Goal: Information Seeking & Learning: Learn about a topic

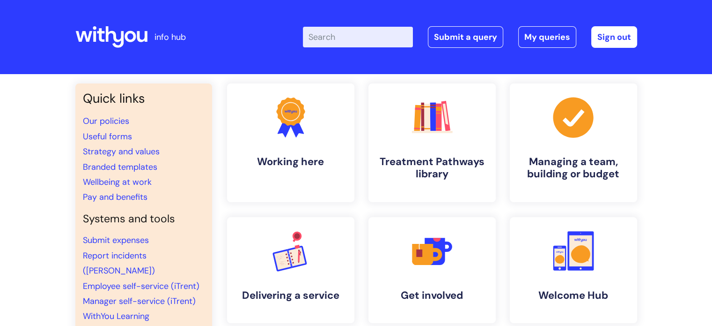
click at [368, 33] on input "Enter your search term here..." at bounding box center [358, 37] width 110 height 21
type input "centr"
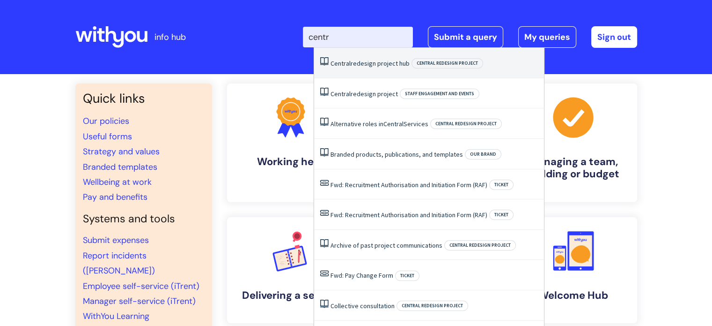
click at [369, 70] on li "Central redesign project hub Central redesign project" at bounding box center [429, 63] width 230 height 30
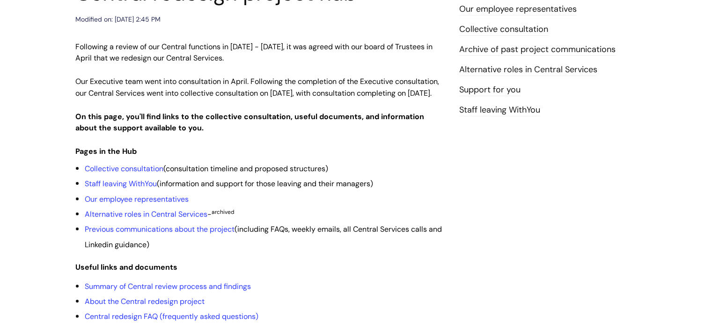
scroll to position [187, 0]
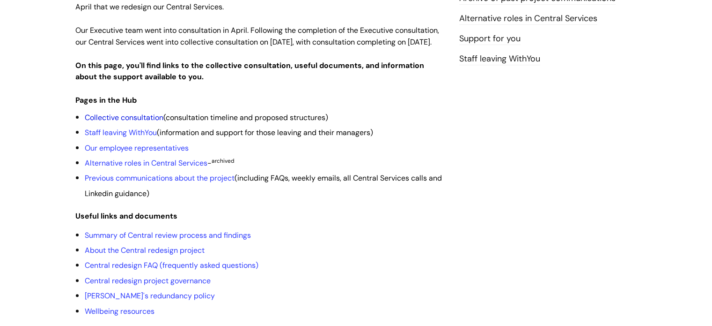
click at [129, 122] on link "Collective consultation" at bounding box center [124, 117] width 79 height 10
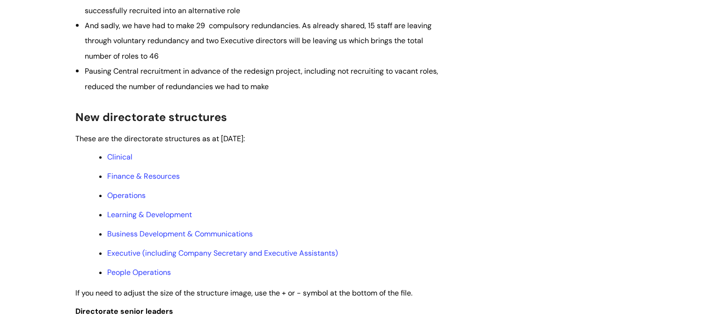
scroll to position [468, 0]
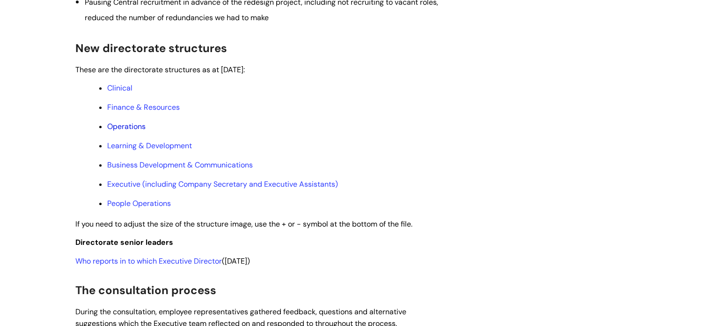
click at [133, 131] on link "Operations" at bounding box center [126, 126] width 38 height 10
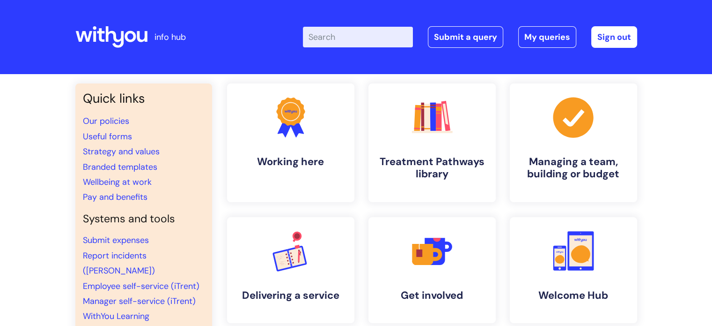
click at [338, 36] on input "Enter your search term here..." at bounding box center [358, 37] width 110 height 21
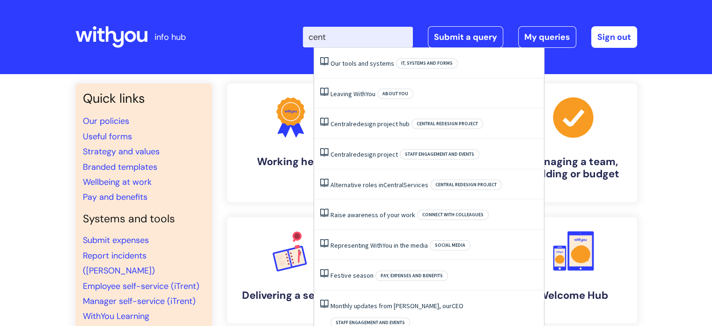
type input "centr"
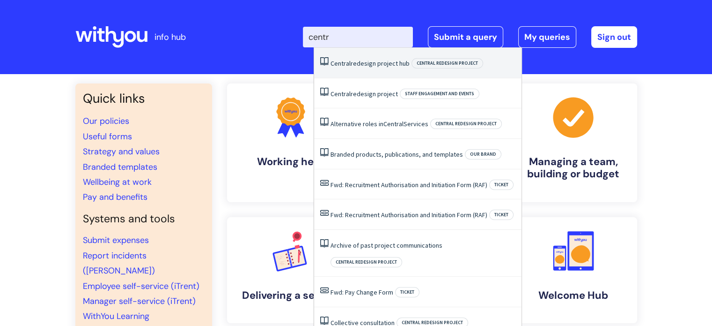
click at [375, 62] on link "Central redesign project hub" at bounding box center [370, 63] width 79 height 8
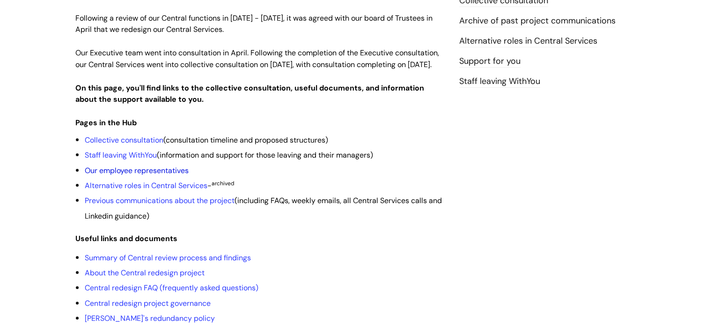
scroll to position [187, 0]
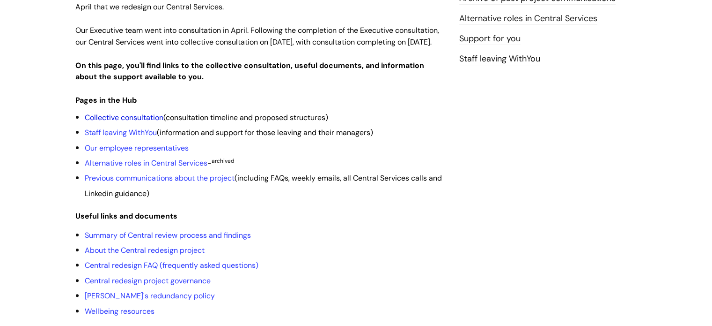
click at [149, 122] on link "Collective consultation" at bounding box center [124, 117] width 79 height 10
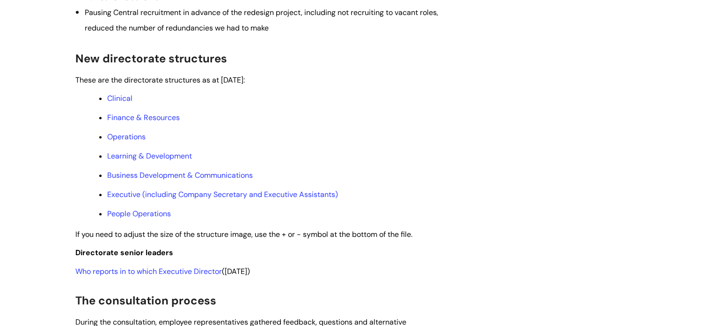
scroll to position [468, 0]
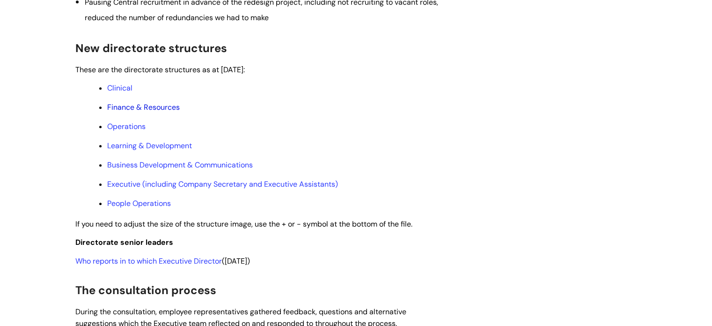
click at [122, 112] on link "Finance & Resources" at bounding box center [143, 107] width 73 height 10
